Goal: Navigation & Orientation: Understand site structure

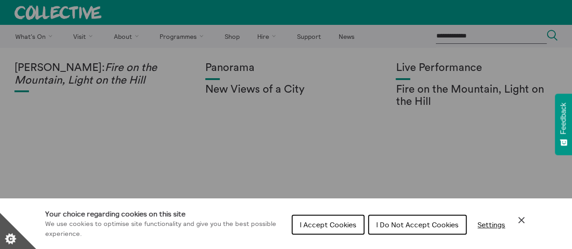
click at [395, 226] on span "I Do Not Accept Cookies" at bounding box center [417, 224] width 82 height 9
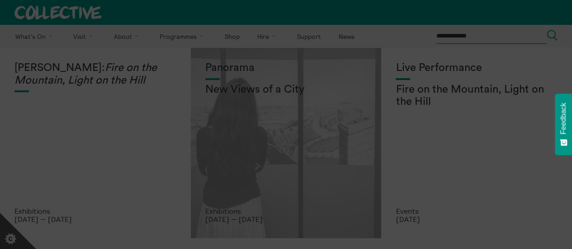
scroll to position [4, 0]
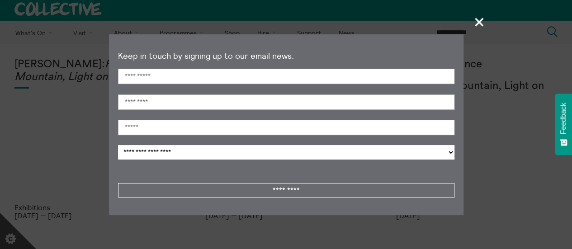
click at [474, 18] on span "+" at bounding box center [479, 22] width 27 height 27
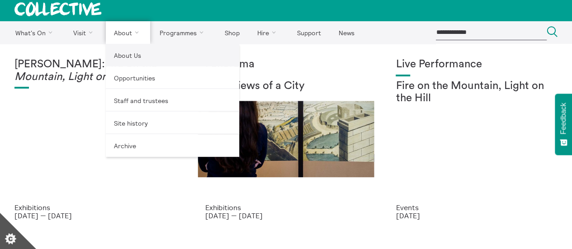
click at [129, 53] on link "About Us" at bounding box center [172, 55] width 133 height 23
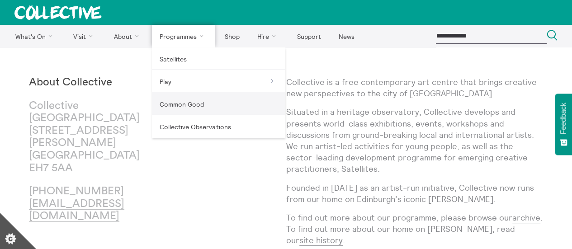
click at [193, 106] on link "Common Good" at bounding box center [218, 104] width 133 height 23
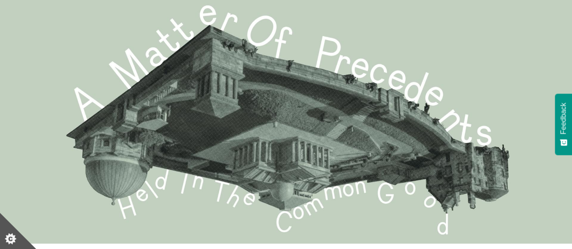
scroll to position [26, 0]
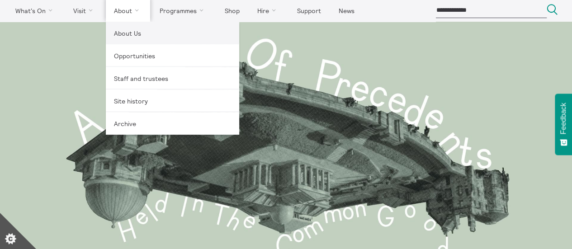
click at [138, 26] on link "About Us" at bounding box center [172, 33] width 133 height 23
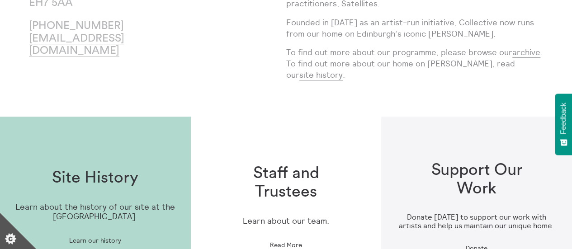
scroll to position [166, 0]
click at [291, 241] on span "Read More" at bounding box center [286, 244] width 32 height 7
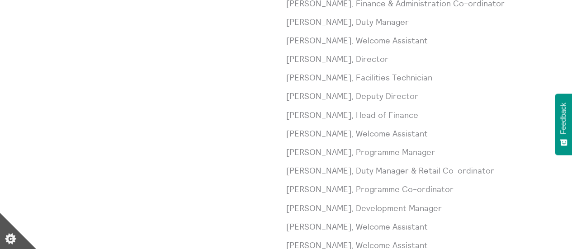
scroll to position [362, 0]
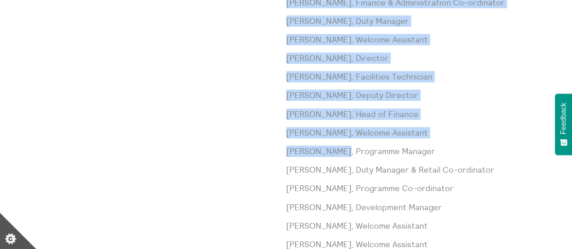
drag, startPoint x: 331, startPoint y: 154, endPoint x: 285, endPoint y: 157, distance: 46.7
click at [285, 157] on div "Staff [PERSON_NAME], Trading Manager [PERSON_NAME], Communications Co-ordinator…" at bounding box center [286, 169] width 514 height 421
click at [285, 157] on div "Staff" at bounding box center [157, 169] width 257 height 421
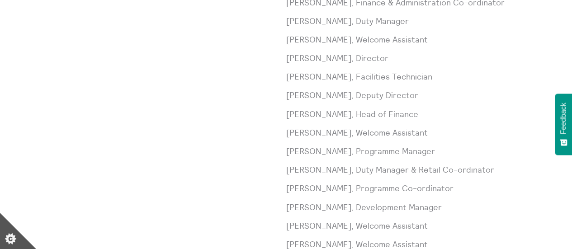
click at [319, 156] on p "[PERSON_NAME], Programme Manager" at bounding box center [414, 151] width 257 height 11
drag, startPoint x: 329, startPoint y: 153, endPoint x: 287, endPoint y: 153, distance: 42.5
click at [287, 153] on p "[PERSON_NAME], Programme Manager" at bounding box center [414, 151] width 257 height 11
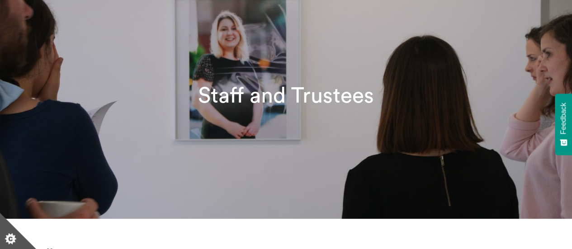
scroll to position [0, 0]
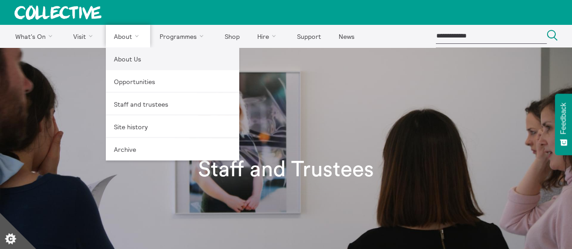
click at [121, 55] on link "About Us" at bounding box center [172, 58] width 133 height 23
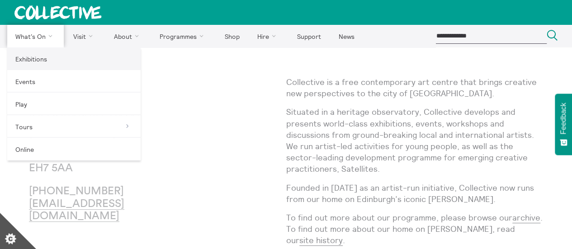
click at [38, 56] on link "Exhibitions" at bounding box center [73, 58] width 133 height 23
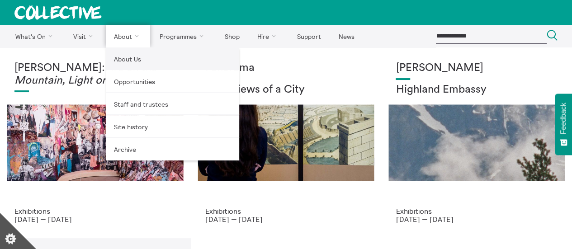
click at [124, 62] on link "About Us" at bounding box center [172, 58] width 133 height 23
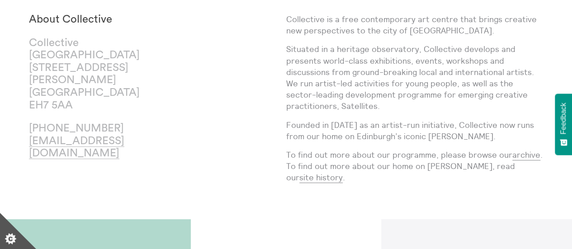
scroll to position [64, 0]
